Goal: Find specific page/section: Find specific page/section

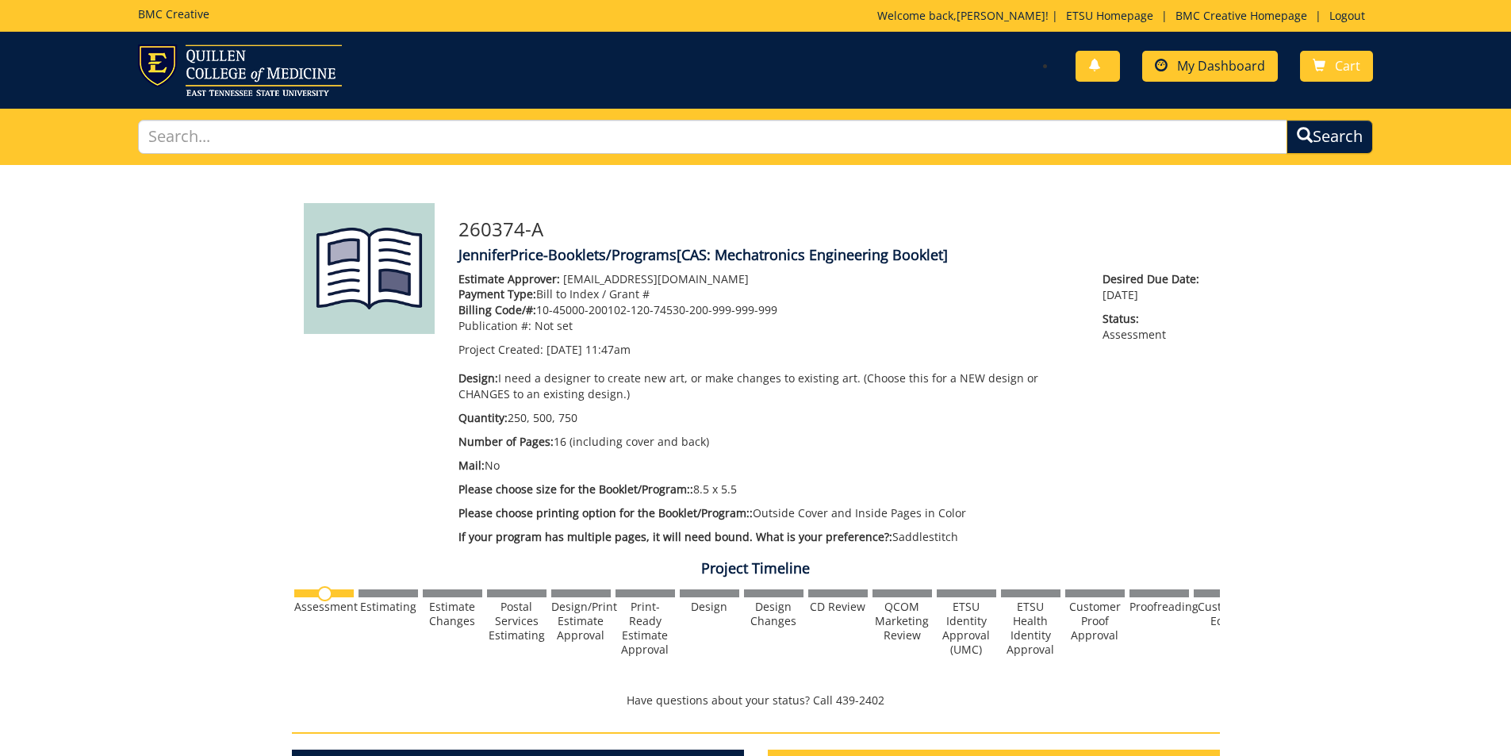
scroll to position [338, 0]
click at [1204, 75] on link "My Dashboard" at bounding box center [1210, 66] width 136 height 31
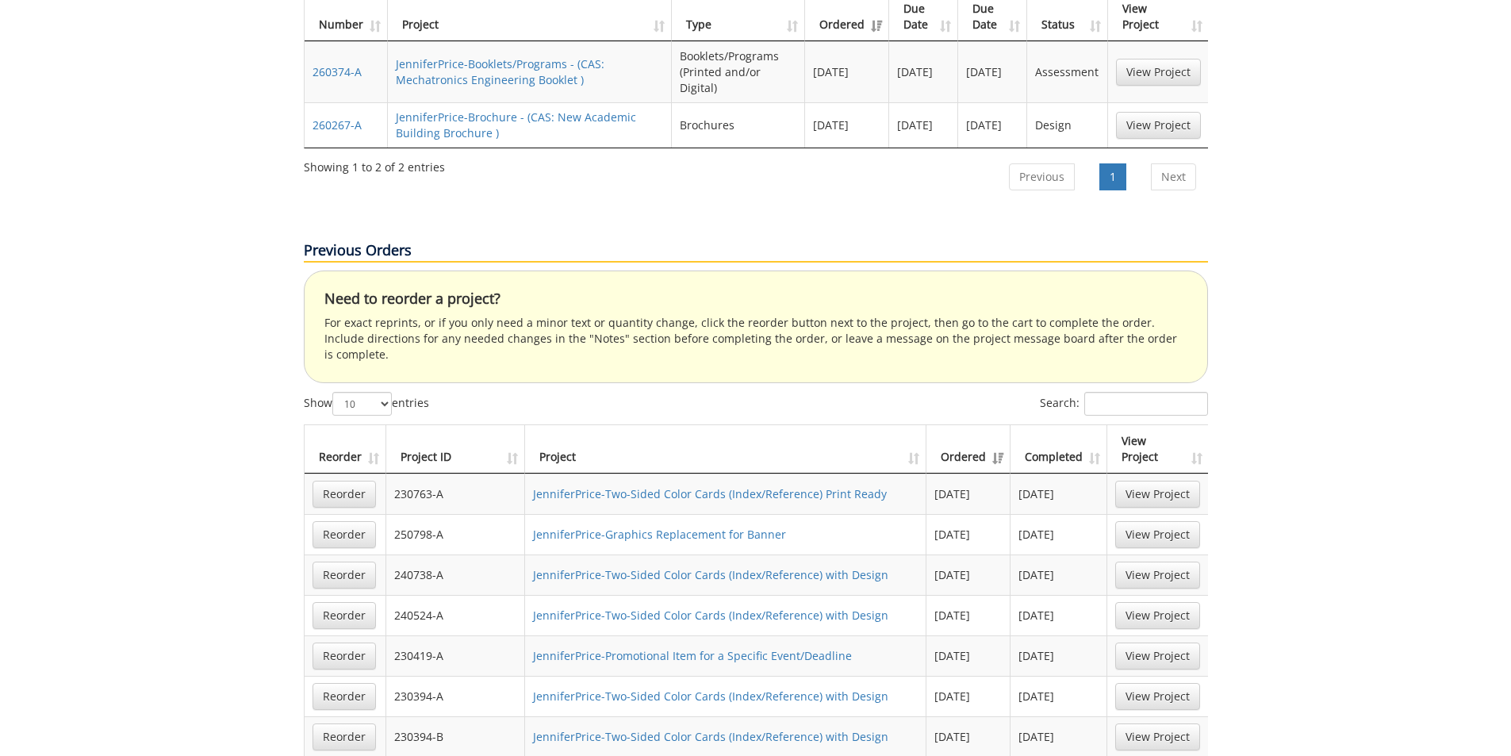
scroll to position [872, 0]
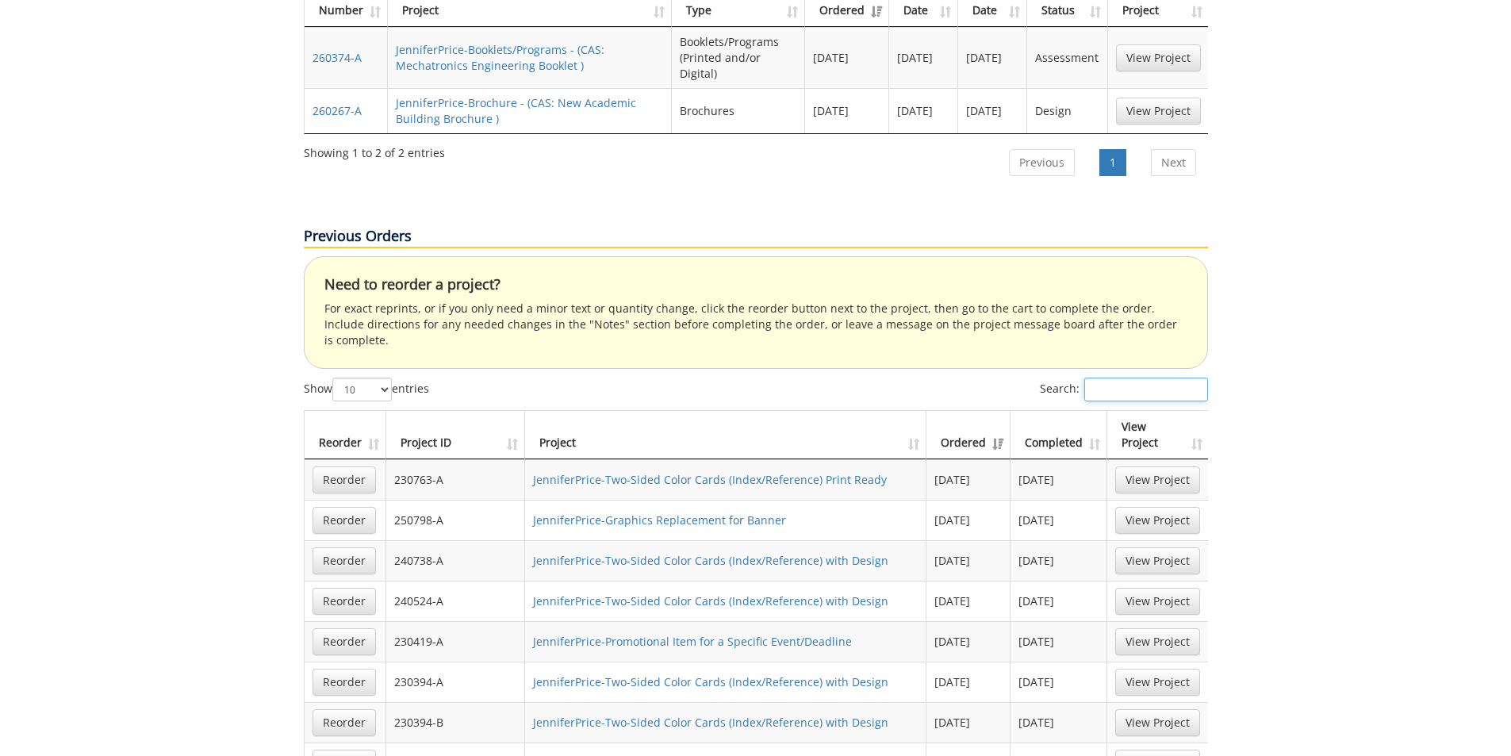
click at [1150, 378] on input "Search:" at bounding box center [1146, 390] width 124 height 24
click at [385, 378] on select "10 25 50 100" at bounding box center [361, 390] width 59 height 24
select select "100"
click at [334, 378] on select "10 25 50 100" at bounding box center [361, 390] width 59 height 24
click at [1111, 378] on input "Search:" at bounding box center [1146, 390] width 124 height 24
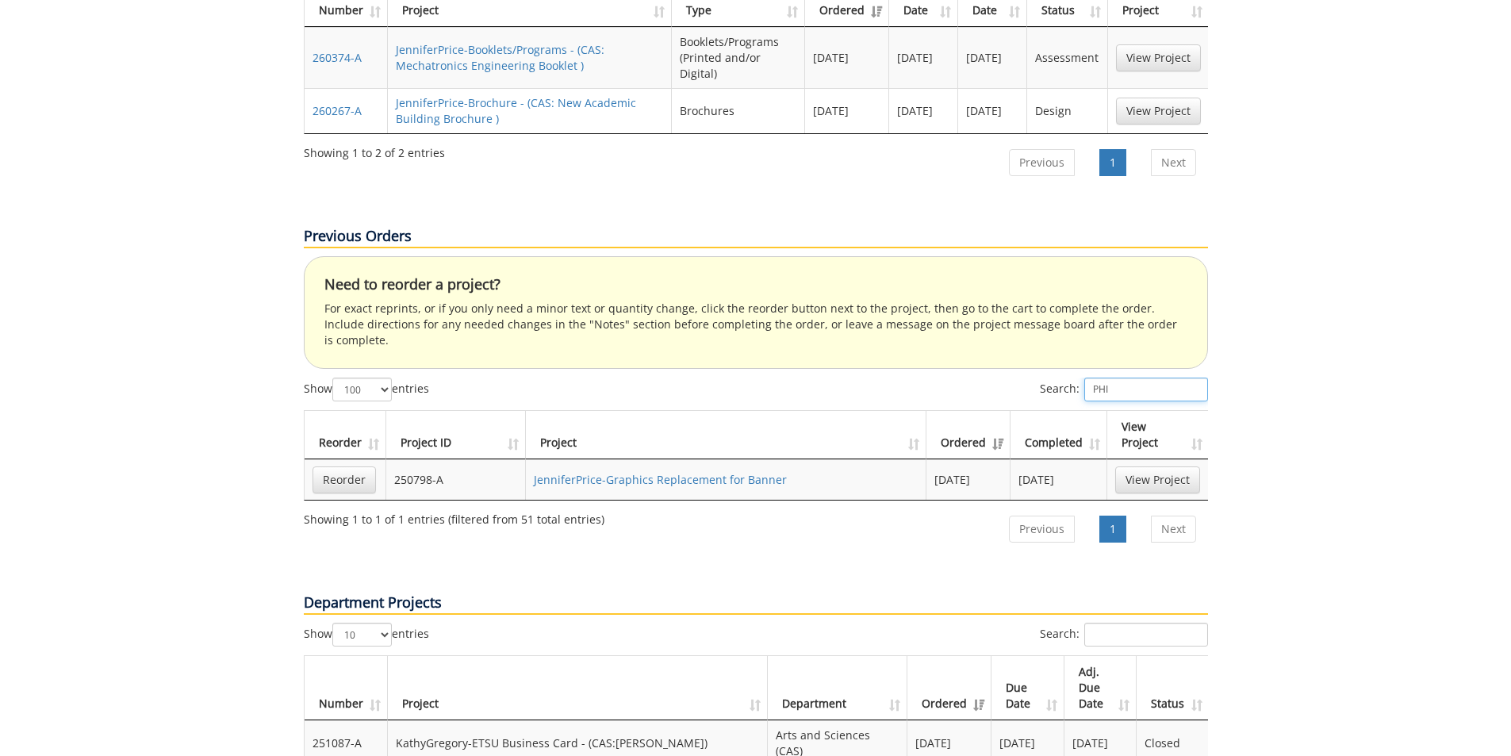
type input "PHIL"
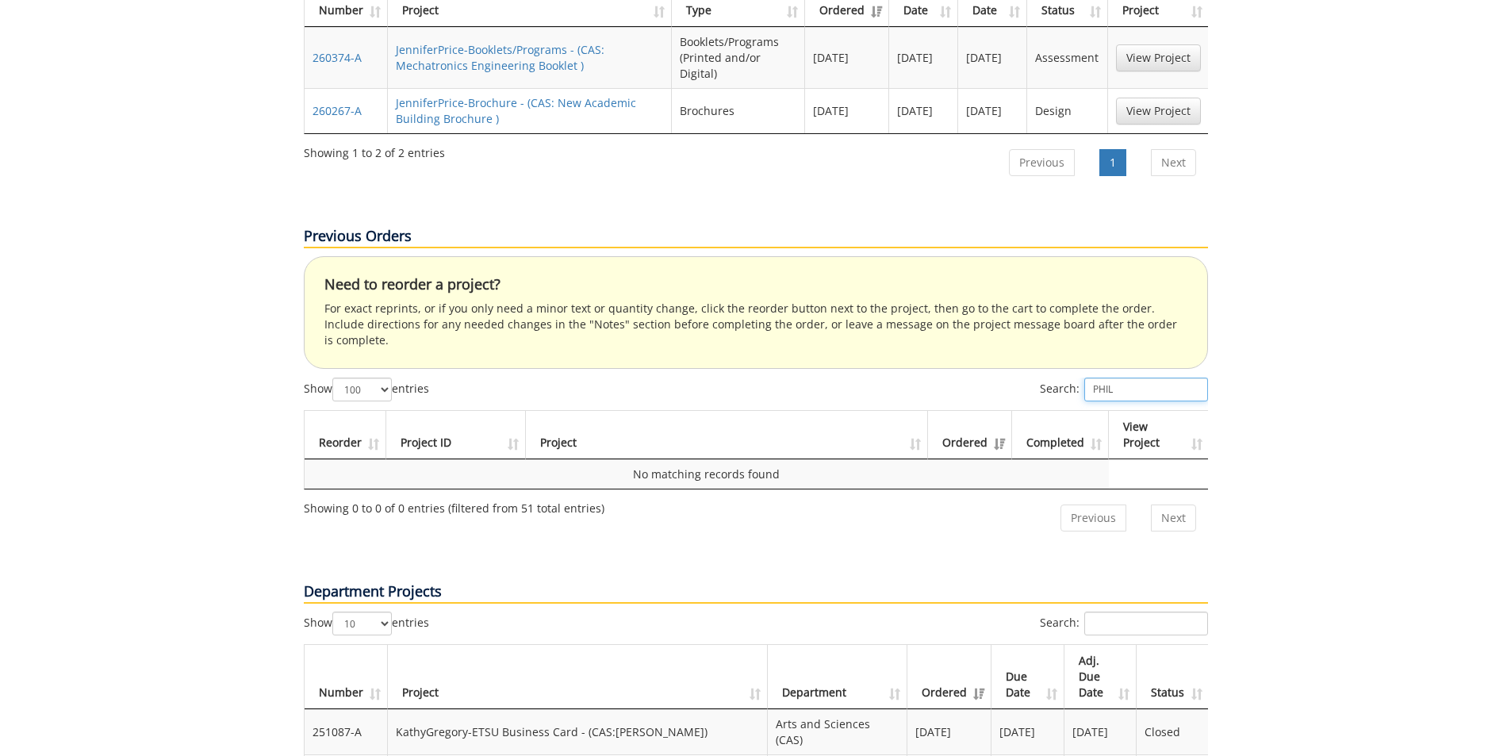
drag, startPoint x: 1140, startPoint y: 302, endPoint x: 1090, endPoint y: 310, distance: 51.4
click at [1090, 378] on input "PHIL" at bounding box center [1146, 390] width 124 height 24
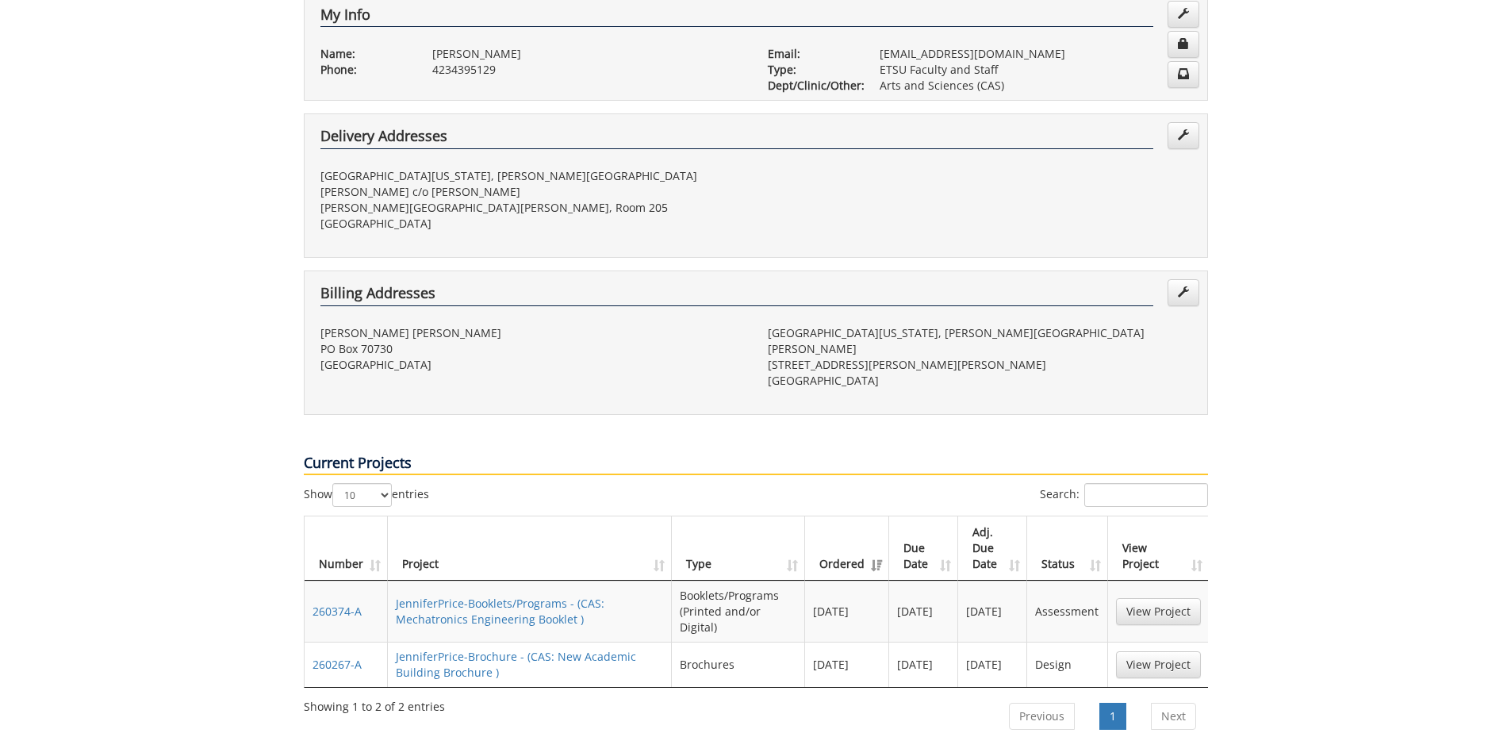
scroll to position [317, 0]
